Goal: Find contact information: Find contact information

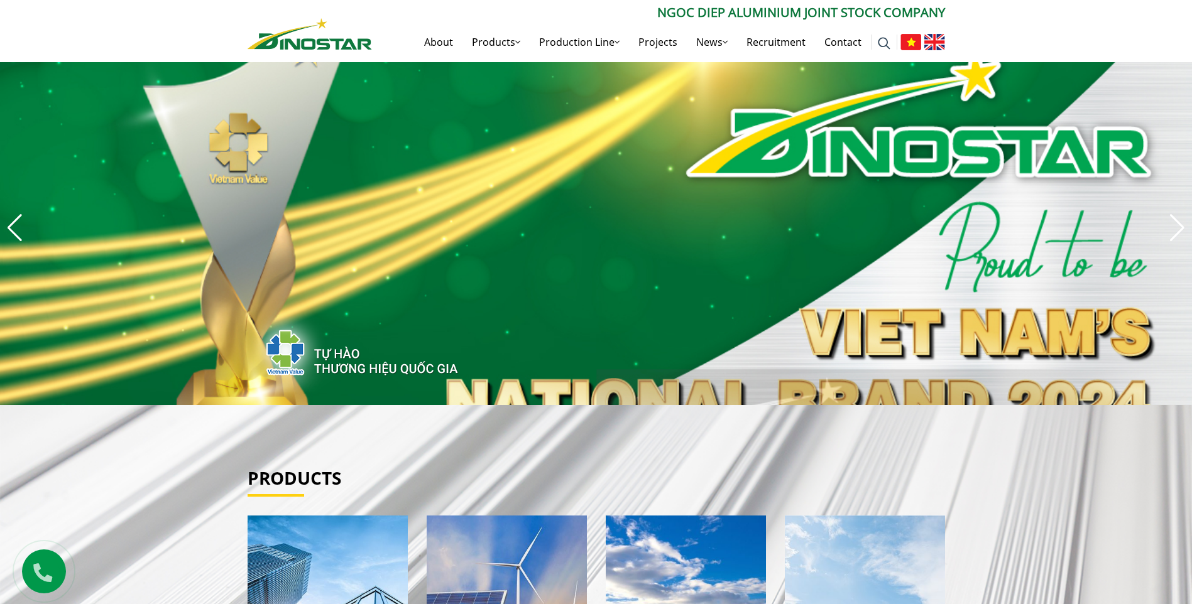
click at [596, 157] on img "2 / 8" at bounding box center [596, 227] width 1192 height 355
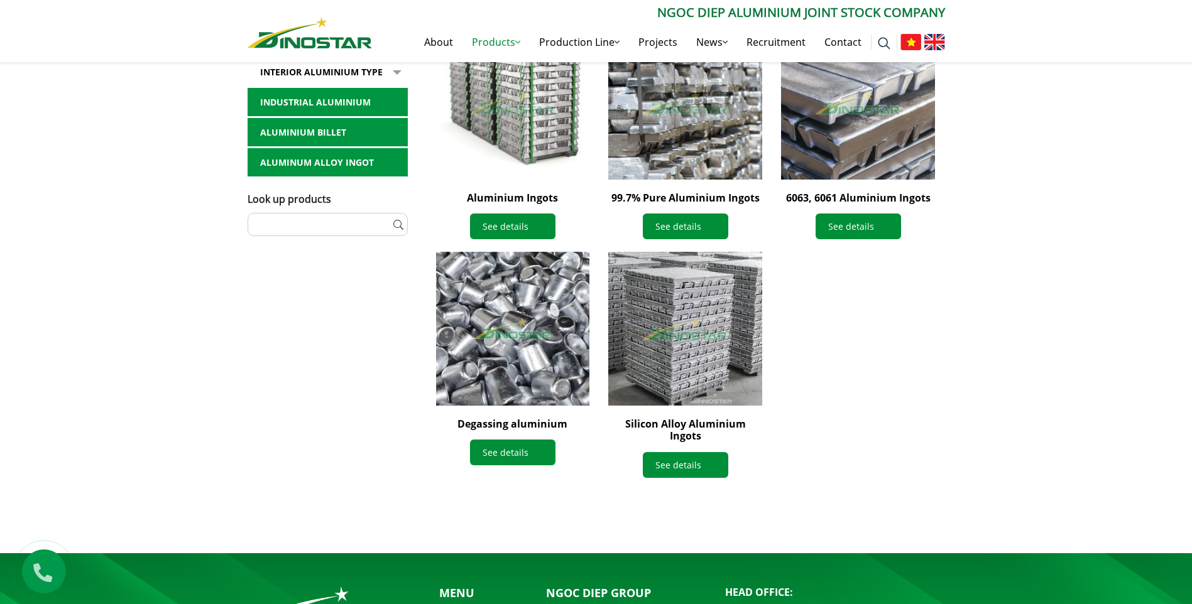
scroll to position [503, 0]
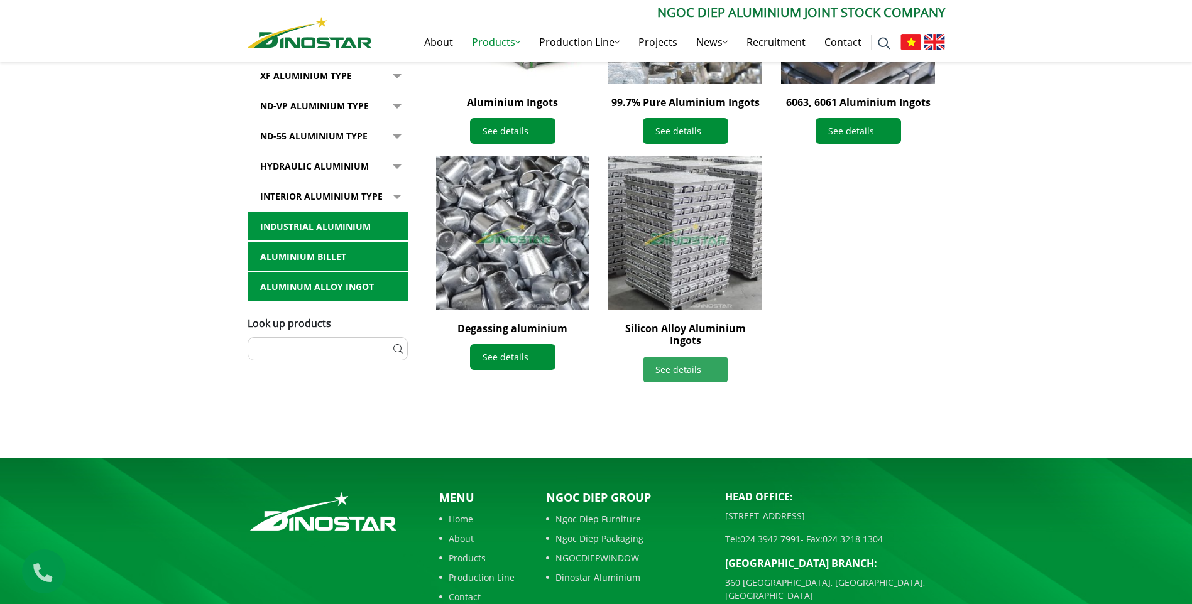
click at [663, 357] on link "See details" at bounding box center [685, 370] width 85 height 26
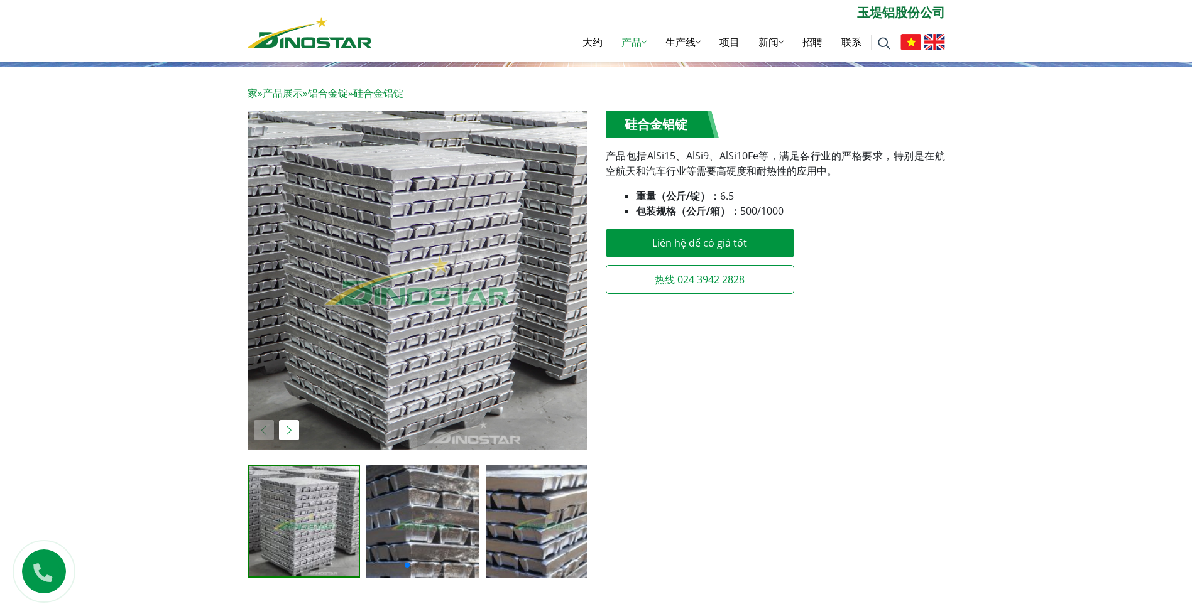
scroll to position [188, 0]
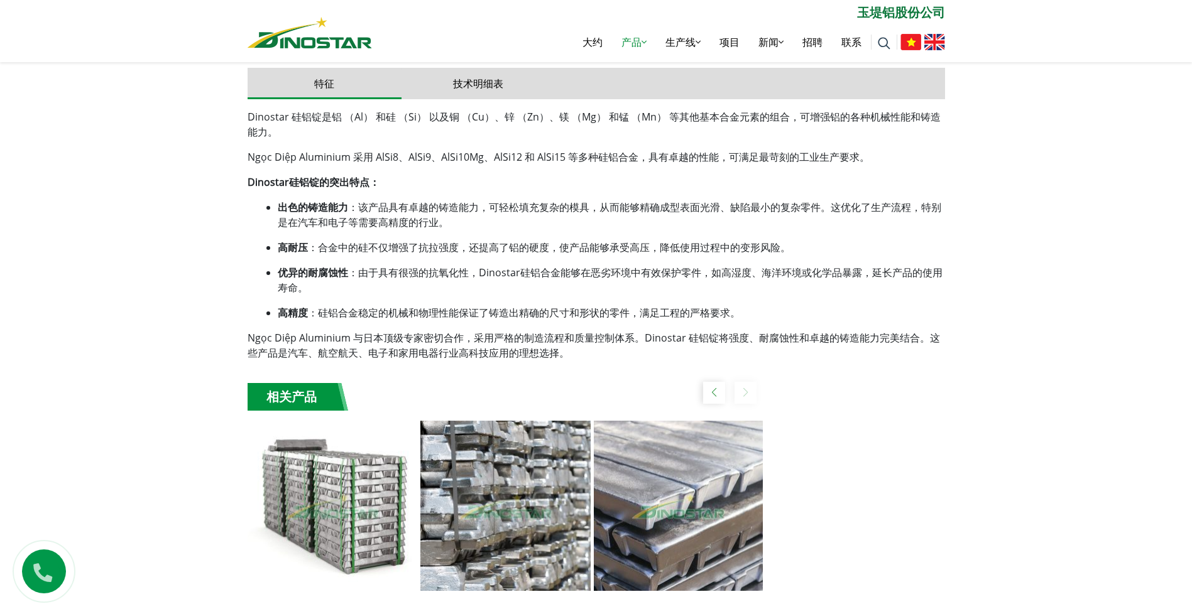
scroll to position [691, 0]
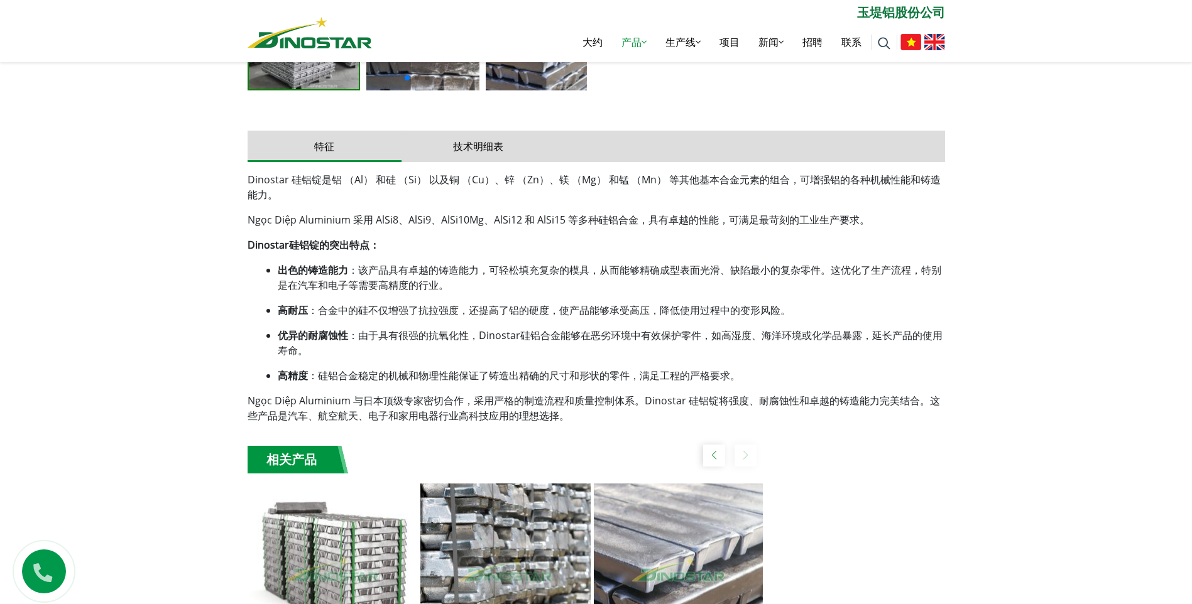
click at [159, 329] on div "家 » 产品展示 » 铝合金锭 » 硅合金铝锭" at bounding box center [596, 152] width 1192 height 1147
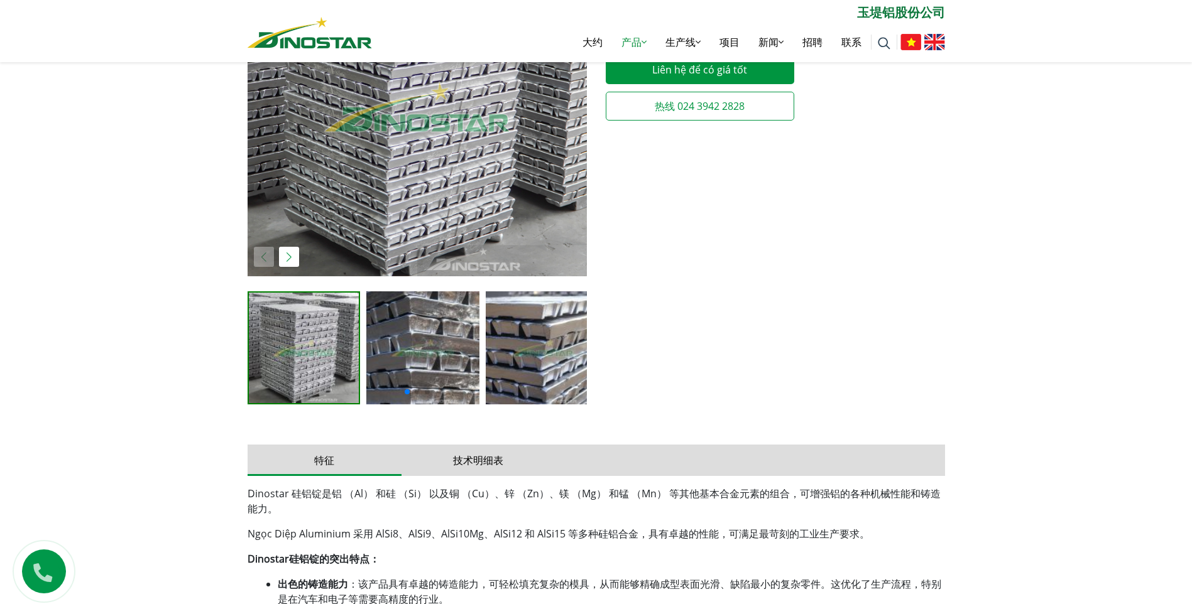
scroll to position [440, 0]
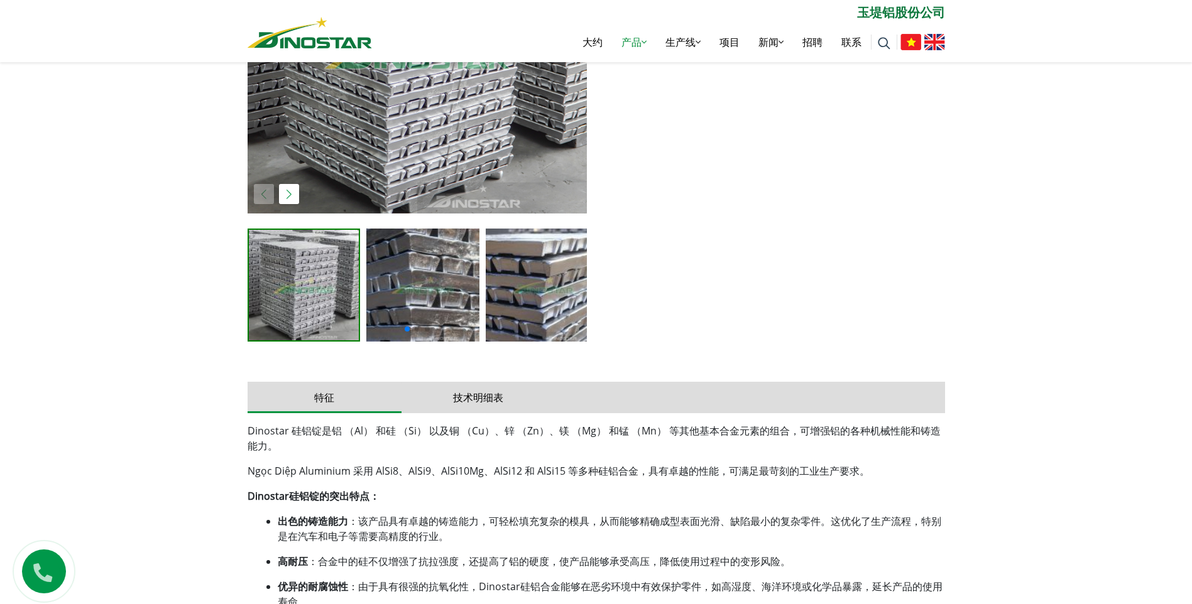
click at [1087, 287] on div "家 » 产品展示 » 铝合金锭 » 硅合金铝锭" at bounding box center [596, 403] width 1192 height 1147
click at [1029, 302] on div "家 » 产品展示 » 铝合金锭 » 硅合金铝锭" at bounding box center [596, 403] width 1192 height 1147
click at [998, 229] on div "家 » 产品展示 » 铝合金锭 » 硅合金铝锭" at bounding box center [596, 403] width 1192 height 1147
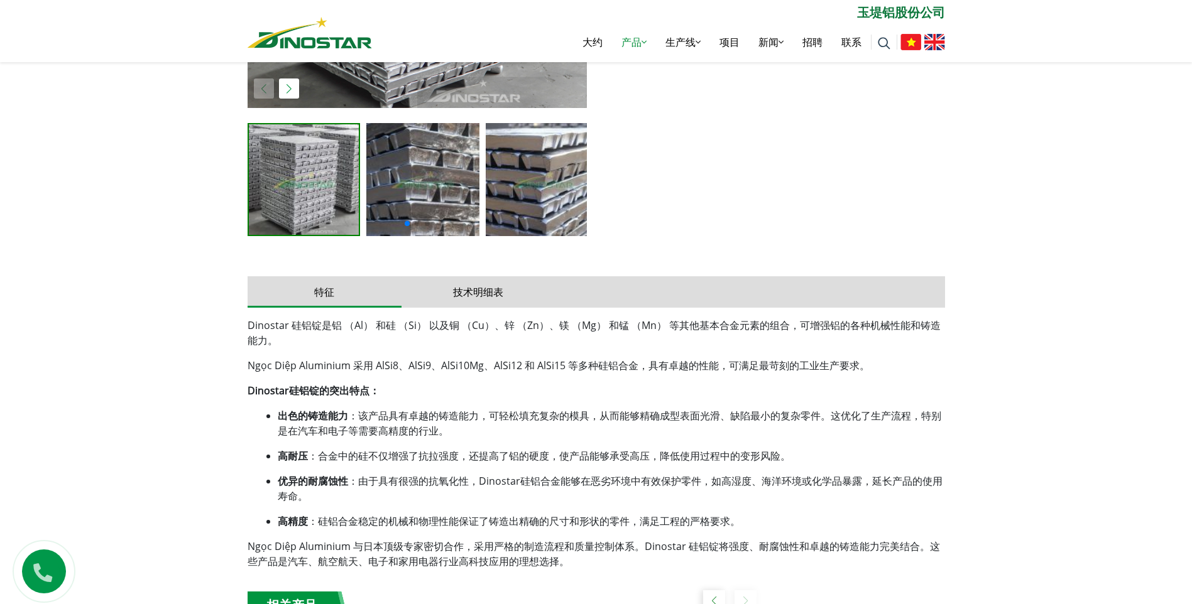
scroll to position [565, 0]
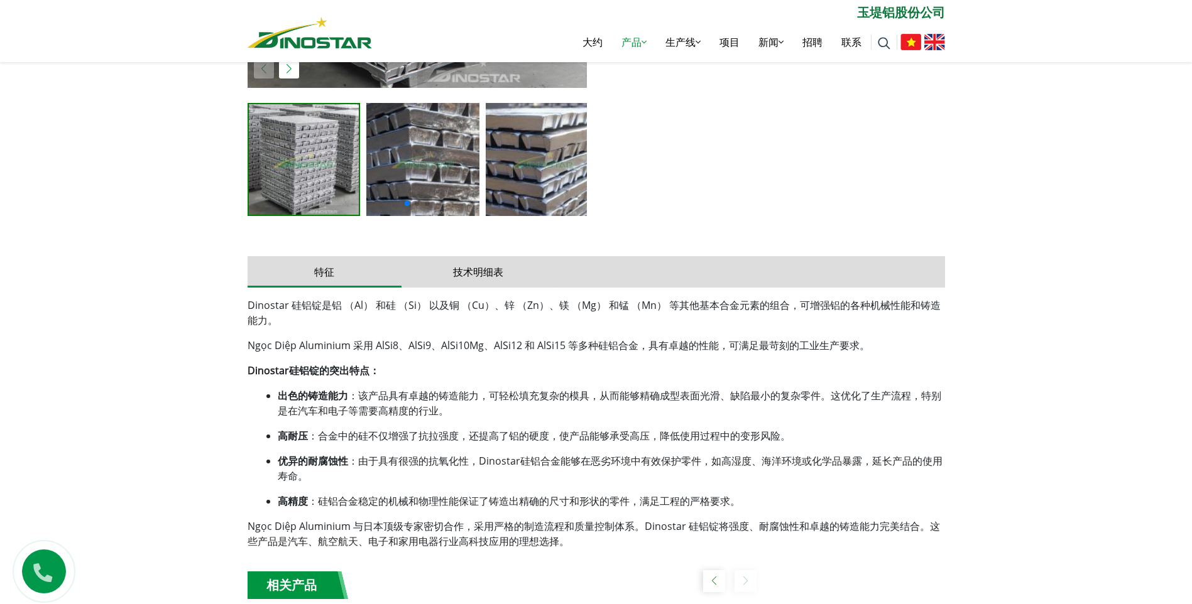
click at [1050, 341] on div "家 » 产品展示 » 铝合金锭 » 硅合金铝锭" at bounding box center [596, 278] width 1192 height 1147
click at [180, 261] on div "家 » 产品展示 » 铝合金锭 » 硅合金铝锭" at bounding box center [596, 278] width 1192 height 1147
click at [1033, 370] on div "家 » 产品展示 » 铝合金锭 » 硅合金铝锭" at bounding box center [596, 278] width 1192 height 1147
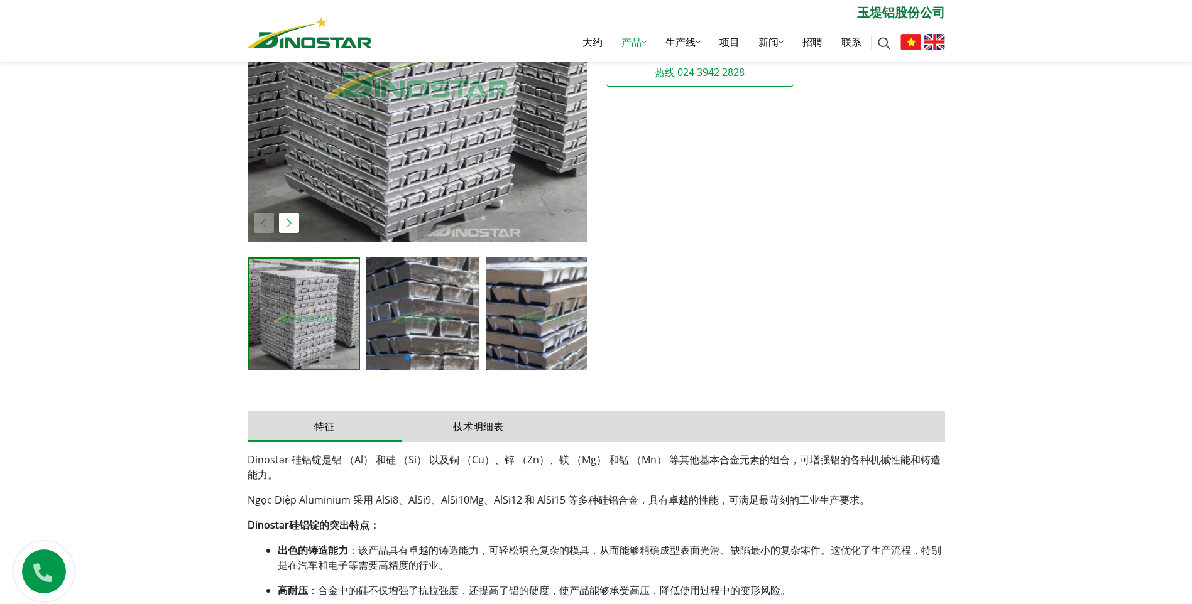
scroll to position [440, 0]
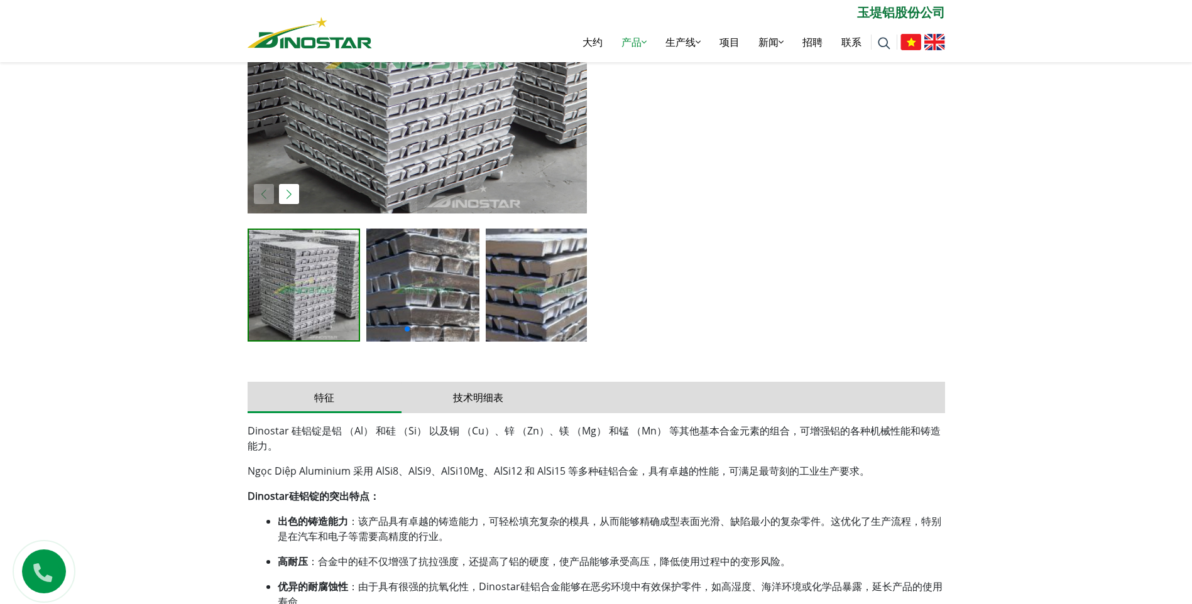
click at [1044, 401] on div "家 » 产品展示 » 铝合金锭 » 硅合金铝锭" at bounding box center [596, 403] width 1192 height 1147
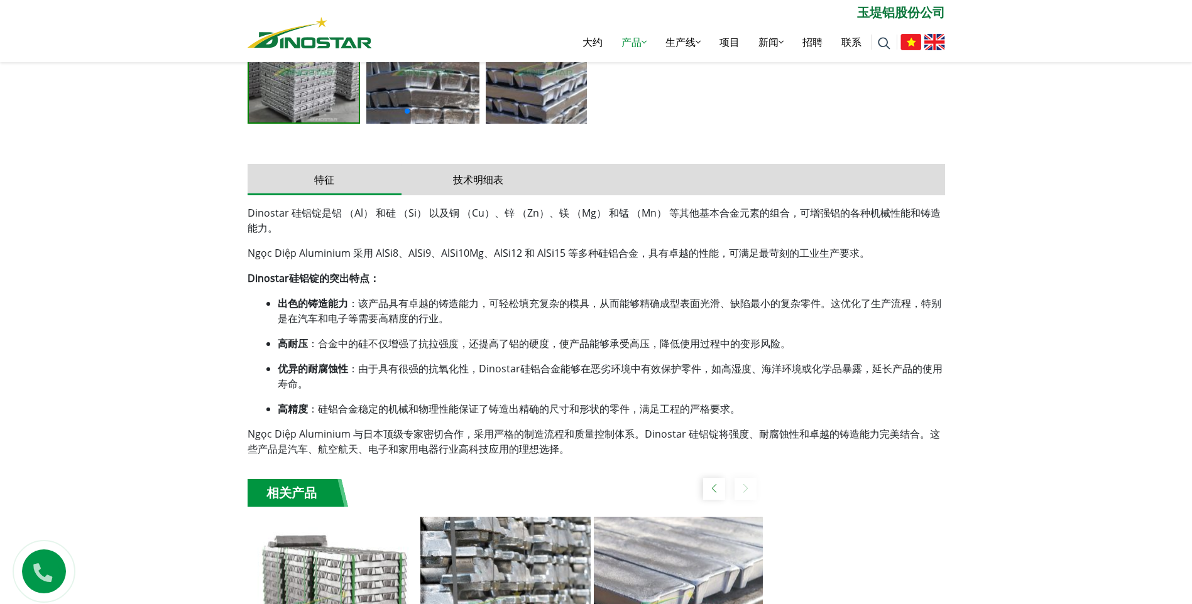
scroll to position [691, 0]
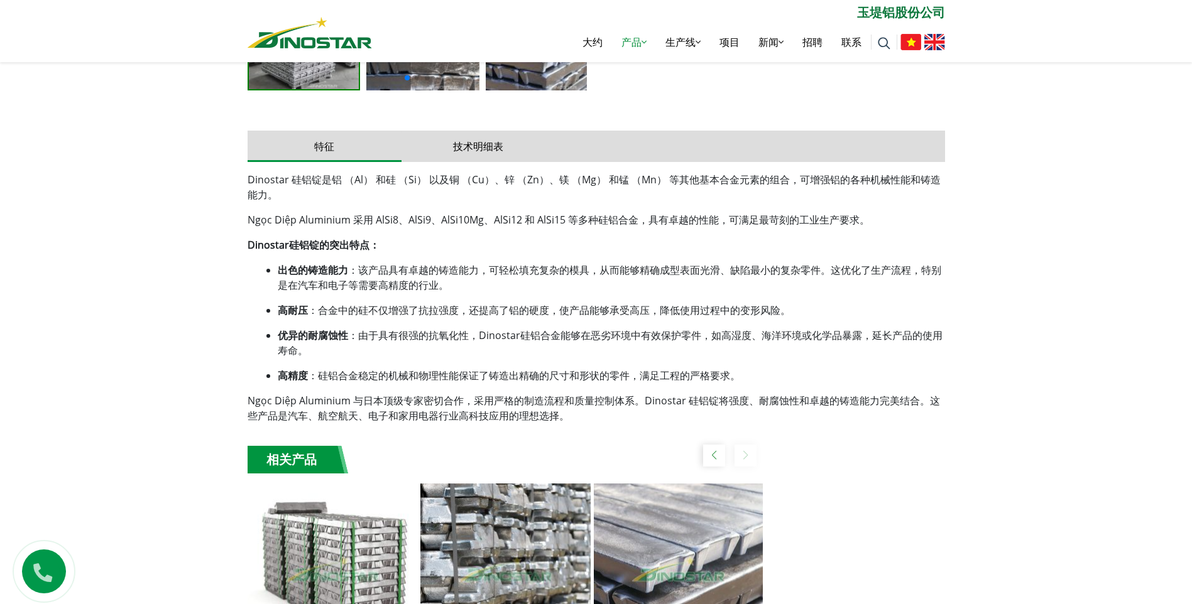
click at [84, 376] on div "家 » 产品展示 » 铝合金锭 » 硅合金铝锭" at bounding box center [596, 152] width 1192 height 1147
click at [1027, 412] on div "家 » 产品展示 » 铝合金锭 » 硅合金铝锭" at bounding box center [596, 152] width 1192 height 1147
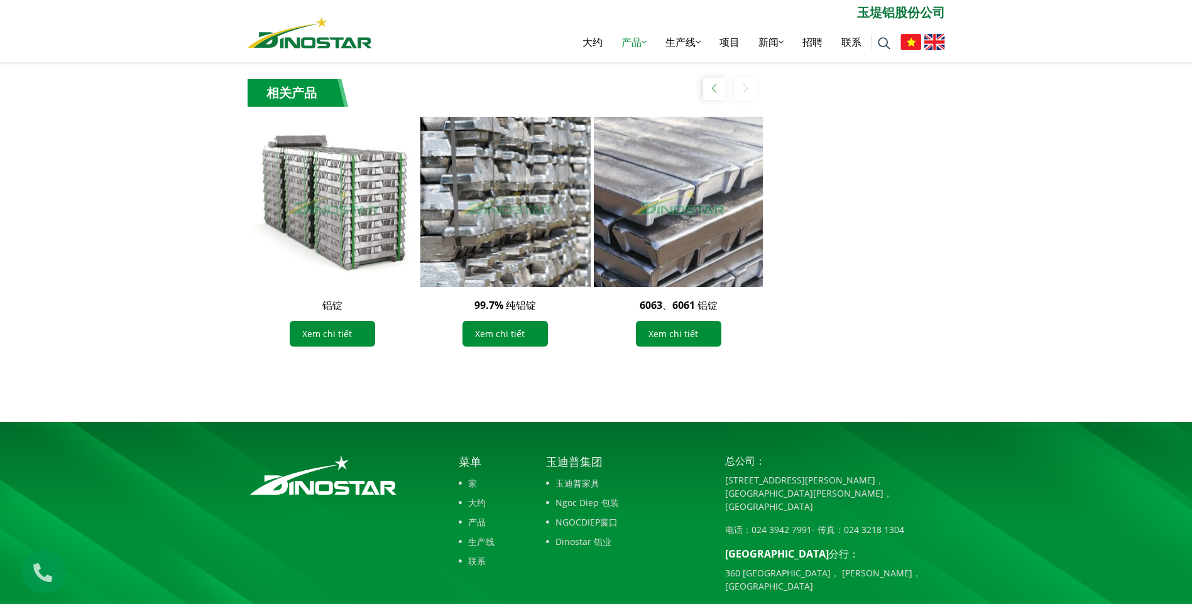
scroll to position [1129, 0]
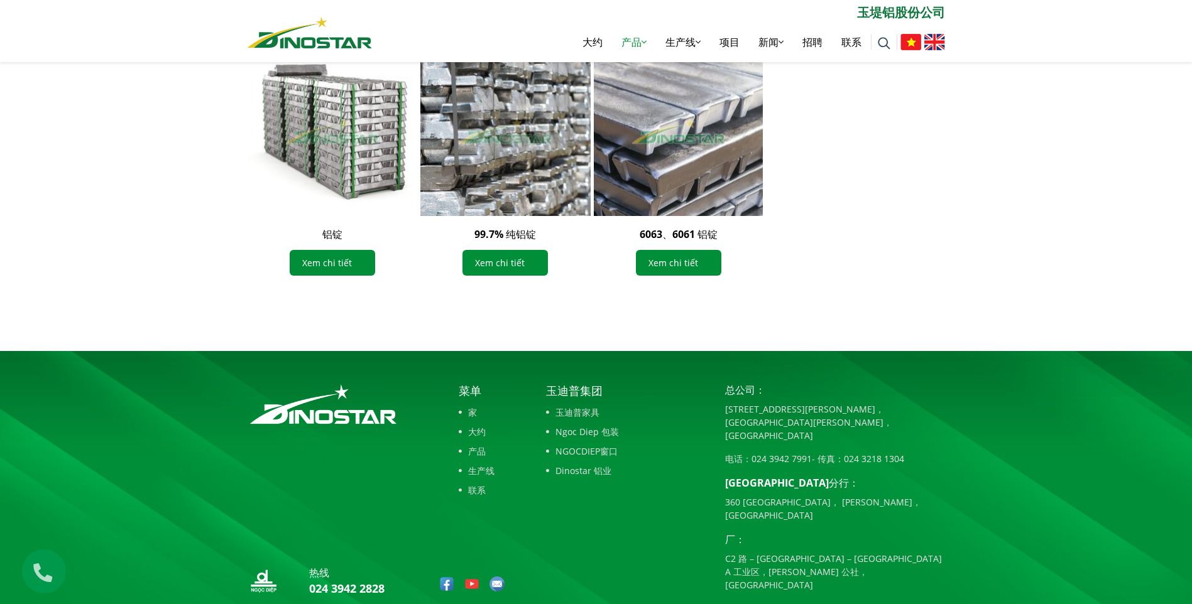
click at [649, 518] on div "玉迪普集团 玉迪普家具 Ngoc Diep 包装 NGOCDIEP窗口 Dinostar 铝业" at bounding box center [626, 492] width 179 height 219
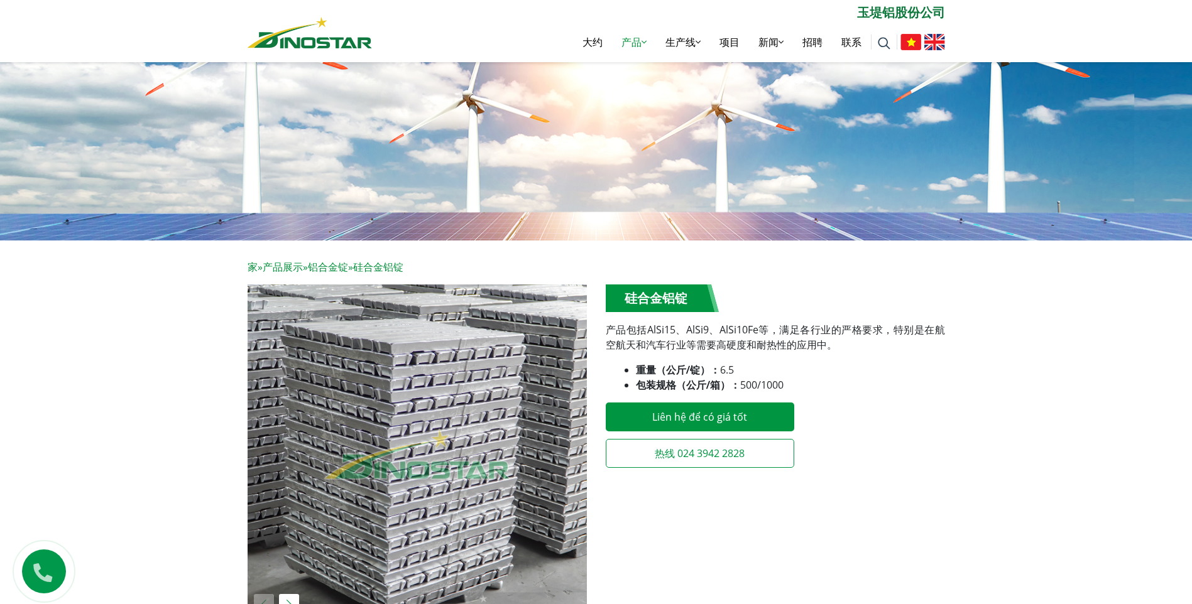
scroll to position [0, 0]
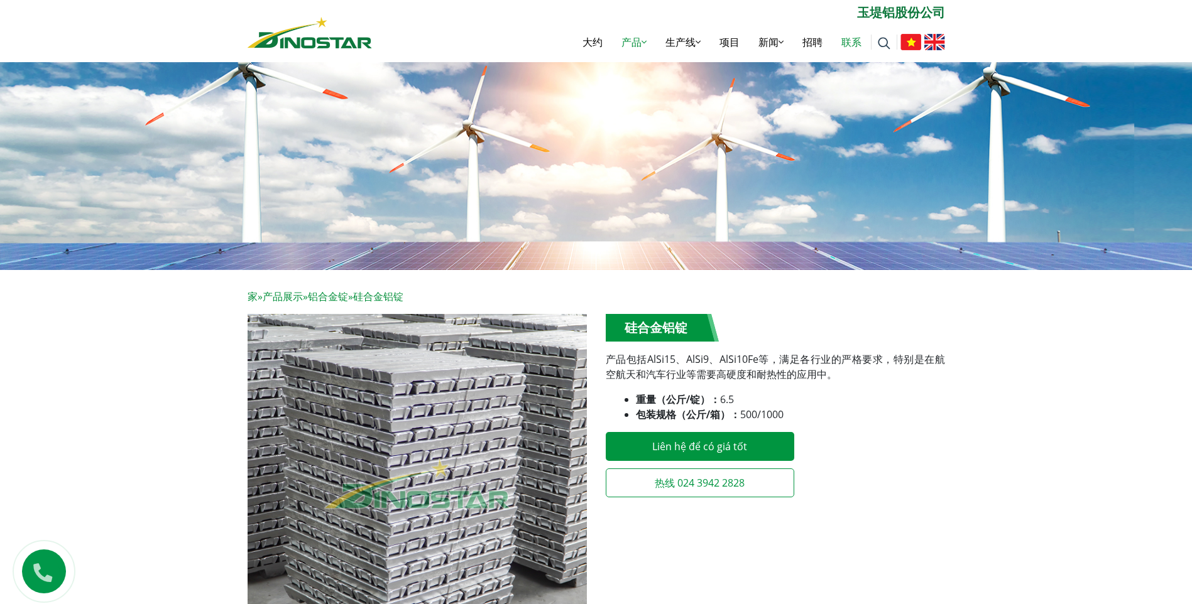
click at [846, 49] on link "联系" at bounding box center [851, 42] width 39 height 40
